Goal: Transaction & Acquisition: Subscribe to service/newsletter

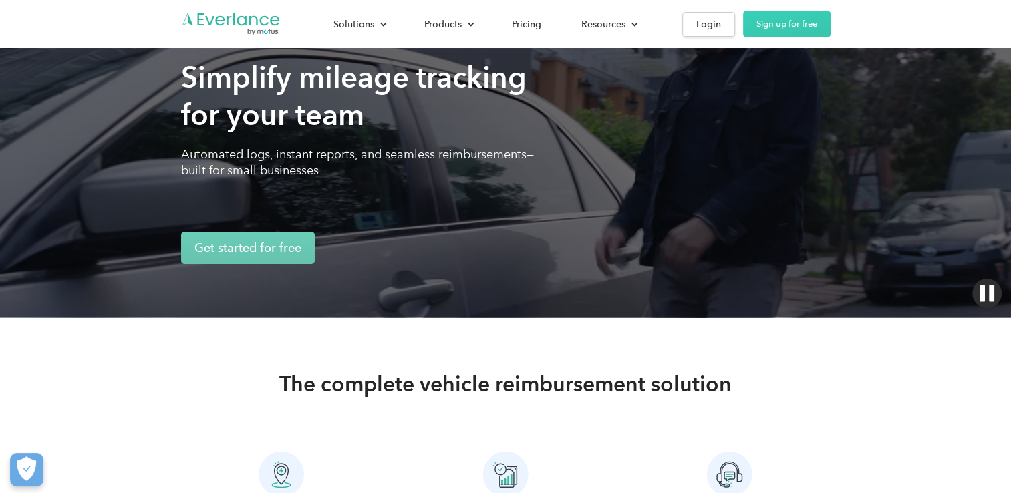
scroll to position [74, 0]
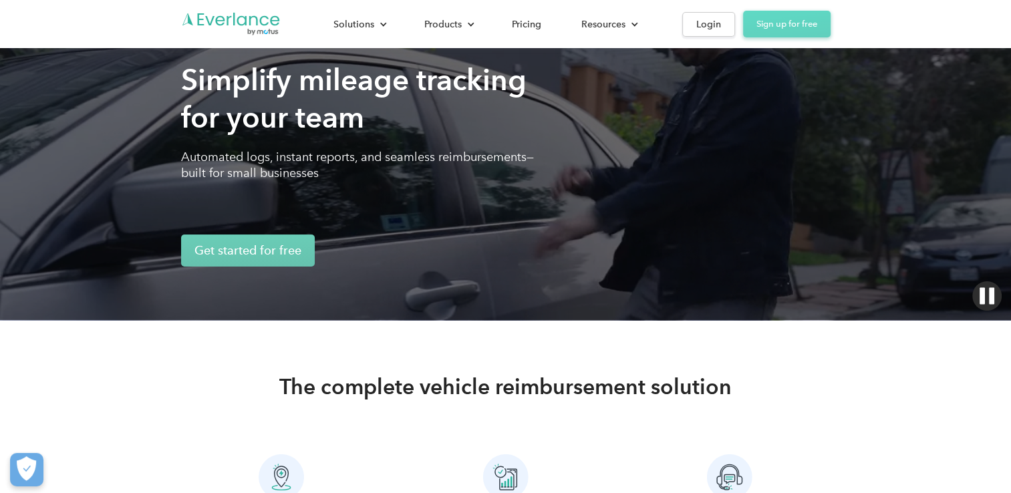
click at [794, 21] on link "Sign up for free" at bounding box center [787, 24] width 88 height 27
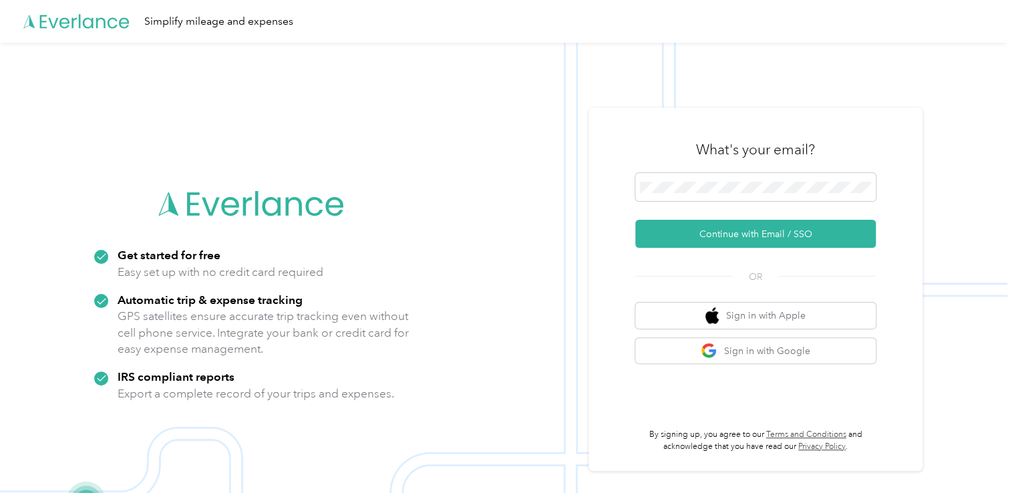
scroll to position [43, 0]
